Goal: Task Accomplishment & Management: Use online tool/utility

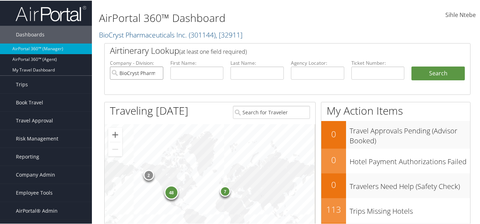
click at [157, 71] on input "BioCryst Pharmaceuticals Inc." at bounding box center [136, 72] width 53 height 13
click at [251, 72] on input "text" at bounding box center [256, 72] width 53 height 13
type input "courrier"
click at [452, 70] on button "Search" at bounding box center [437, 73] width 53 height 14
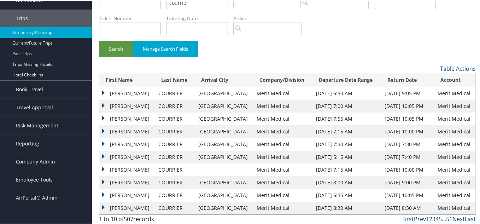
scroll to position [36, 0]
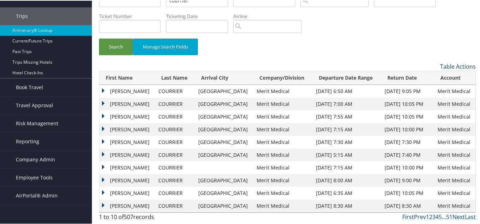
click at [104, 141] on td "[PERSON_NAME]" at bounding box center [126, 141] width 55 height 13
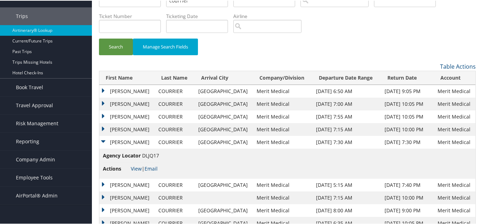
click at [102, 182] on td "[PERSON_NAME]" at bounding box center [126, 184] width 55 height 13
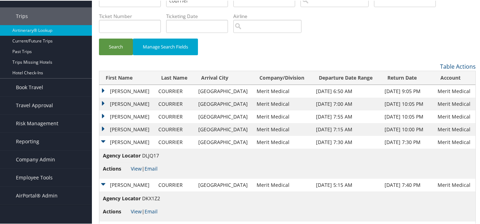
scroll to position [96, 0]
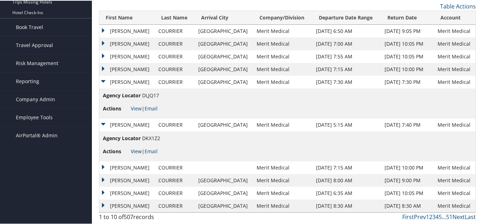
click at [134, 150] on link "View" at bounding box center [136, 150] width 11 height 7
click at [136, 108] on link "View" at bounding box center [136, 107] width 11 height 7
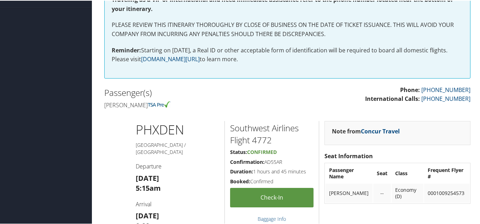
scroll to position [177, 0]
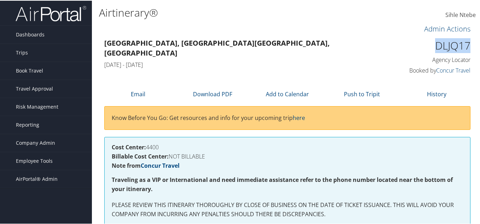
drag, startPoint x: 468, startPoint y: 46, endPoint x: 435, endPoint y: 47, distance: 32.9
click at [435, 47] on div "DLJQ17 Agency Locator Agency Locator DLJQ17 Booked by Concur Travel Booked by C…" at bounding box center [428, 56] width 94 height 40
copy h1 "DLJQ17"
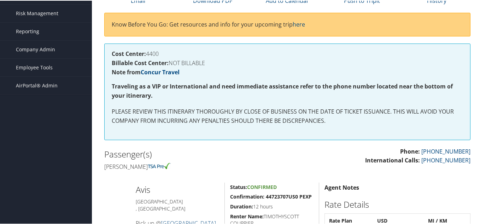
scroll to position [71, 0]
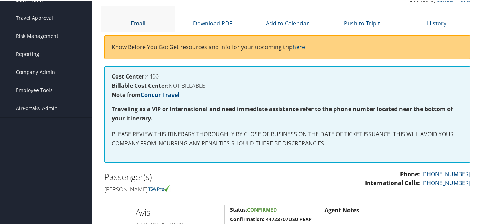
click at [131, 21] on link "Email" at bounding box center [138, 23] width 14 height 8
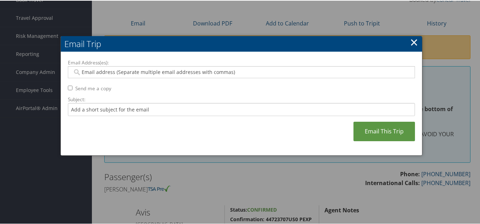
click at [141, 72] on input "Email Address(es):" at bounding box center [240, 71] width 337 height 7
paste input "[PERSON_NAME][EMAIL_ADDRESS][DOMAIN_NAME]"
type input "[PERSON_NAME][EMAIL_ADDRESS][DOMAIN_NAME]"
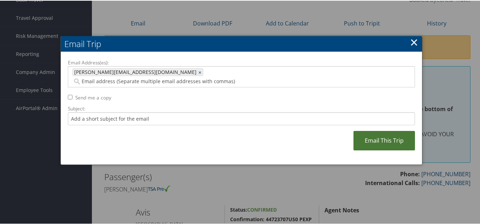
click at [397, 130] on link "Email This Trip" at bounding box center [383, 139] width 61 height 19
